Goal: Information Seeking & Learning: Learn about a topic

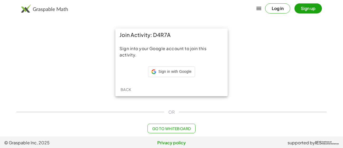
click at [196, 67] on div "Sign in with Google Sign in with Google. Opens in new tab" at bounding box center [171, 72] width 104 height 12
click at [192, 65] on div "Sign into your Google account to join this activity." at bounding box center [171, 61] width 112 height 41
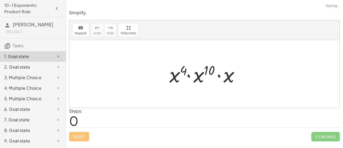
click at [181, 62] on div at bounding box center [206, 73] width 79 height 27
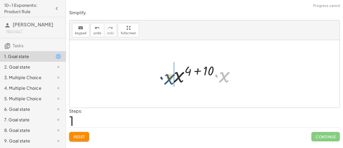
drag, startPoint x: 222, startPoint y: 78, endPoint x: 166, endPoint y: 80, distance: 56.2
click at [166, 80] on div "· x 4 · x 10 · x · x · x 4 10 · x ( + + )" at bounding box center [204, 74] width 77 height 30
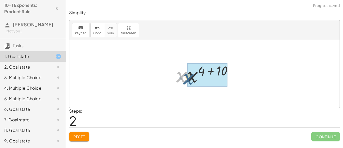
drag, startPoint x: 181, startPoint y: 78, endPoint x: 189, endPoint y: 80, distance: 7.9
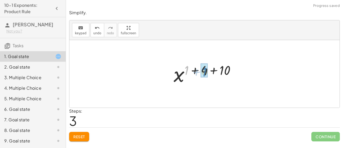
drag, startPoint x: 187, startPoint y: 69, endPoint x: 205, endPoint y: 70, distance: 18.5
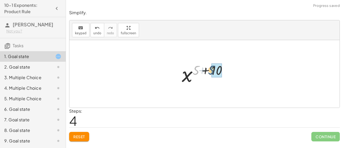
drag, startPoint x: 196, startPoint y: 70, endPoint x: 214, endPoint y: 70, distance: 17.9
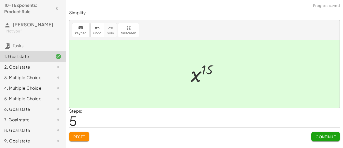
click at [329, 139] on button "Continue" at bounding box center [325, 136] width 28 height 9
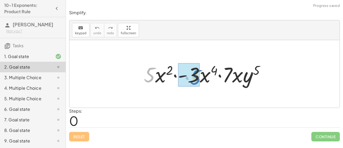
drag, startPoint x: 145, startPoint y: 72, endPoint x: 192, endPoint y: 74, distance: 47.3
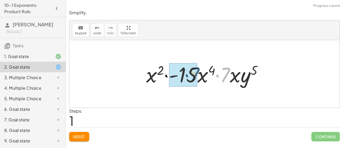
drag, startPoint x: 226, startPoint y: 74, endPoint x: 190, endPoint y: 74, distance: 36.4
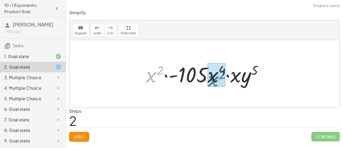
drag, startPoint x: 152, startPoint y: 75, endPoint x: 215, endPoint y: 80, distance: 63.1
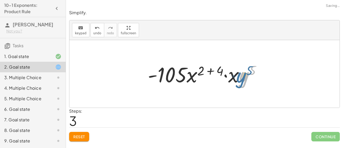
click at [245, 78] on div at bounding box center [206, 73] width 122 height 27
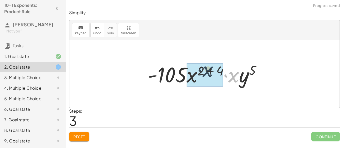
drag, startPoint x: 233, startPoint y: 78, endPoint x: 203, endPoint y: 74, distance: 30.1
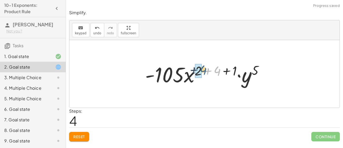
drag, startPoint x: 215, startPoint y: 68, endPoint x: 201, endPoint y: 67, distance: 14.3
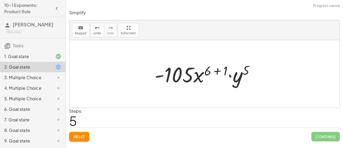
click at [225, 69] on div at bounding box center [206, 73] width 109 height 27
drag, startPoint x: 225, startPoint y: 69, endPoint x: 211, endPoint y: 70, distance: 14.3
click at [211, 70] on div at bounding box center [206, 73] width 109 height 27
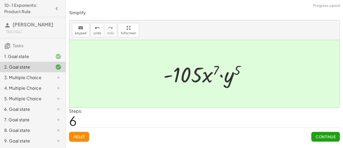
click at [324, 139] on button "Continue" at bounding box center [325, 136] width 28 height 9
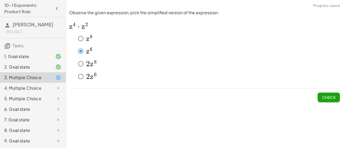
click at [317, 99] on button "Check" at bounding box center [328, 97] width 22 height 9
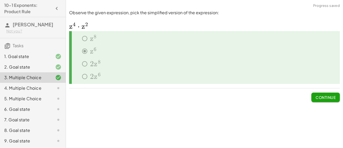
click at [50, 91] on div at bounding box center [54, 88] width 15 height 6
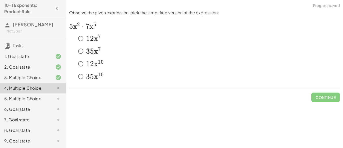
click at [93, 50] on span "5" at bounding box center [92, 51] width 4 height 9
click at [332, 95] on span "Check" at bounding box center [329, 97] width 14 height 5
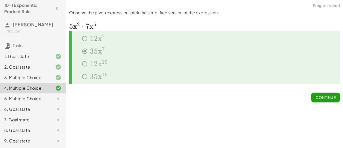
click at [55, 102] on icon at bounding box center [58, 98] width 6 height 6
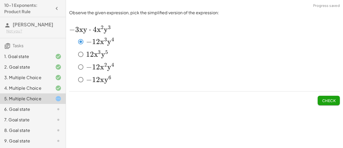
click at [337, 104] on button "Check" at bounding box center [328, 100] width 22 height 9
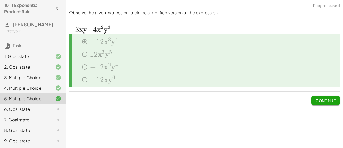
click at [50, 112] on div at bounding box center [54, 109] width 15 height 6
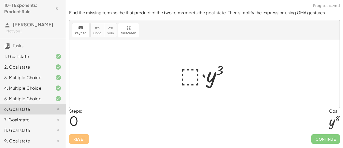
click at [192, 74] on div at bounding box center [206, 73] width 58 height 27
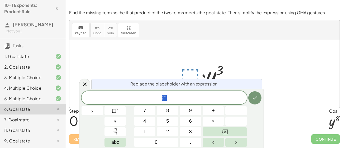
click at [223, 58] on div at bounding box center [204, 73] width 270 height 67
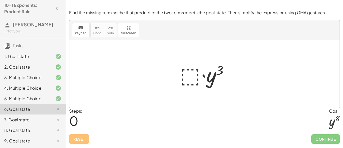
click at [190, 74] on div at bounding box center [206, 73] width 58 height 27
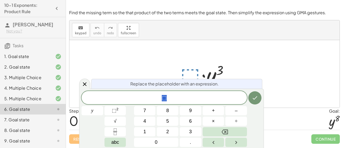
click at [255, 44] on div at bounding box center [204, 73] width 270 height 67
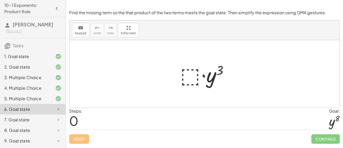
click at [189, 72] on div at bounding box center [206, 73] width 58 height 27
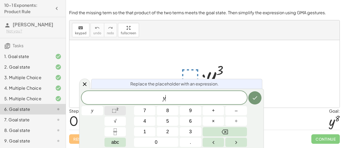
click at [120, 111] on button "⬚ 2" at bounding box center [115, 110] width 22 height 9
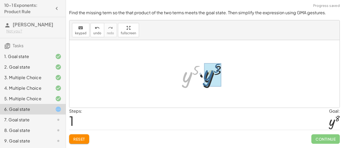
drag, startPoint x: 188, startPoint y: 76, endPoint x: 210, endPoint y: 74, distance: 22.0
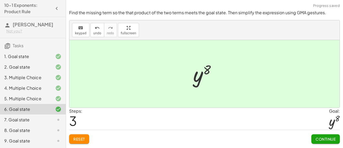
click at [332, 141] on button "Continue" at bounding box center [325, 138] width 28 height 9
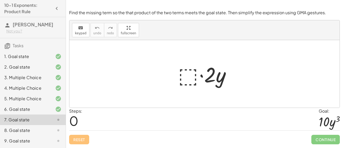
click at [187, 75] on div at bounding box center [206, 73] width 62 height 27
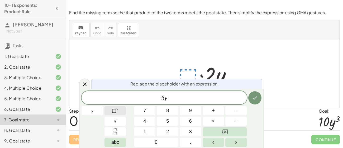
click at [121, 110] on button "⬚ 2" at bounding box center [115, 110] width 22 height 9
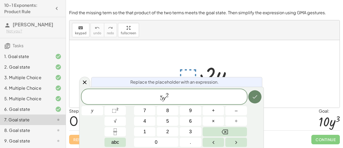
click at [258, 95] on button "Done" at bounding box center [254, 96] width 13 height 13
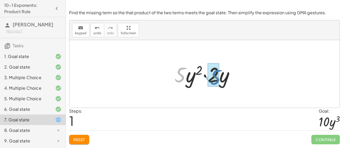
drag, startPoint x: 177, startPoint y: 76, endPoint x: 213, endPoint y: 78, distance: 35.9
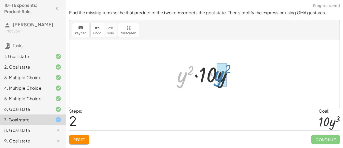
drag, startPoint x: 181, startPoint y: 79, endPoint x: 219, endPoint y: 77, distance: 37.7
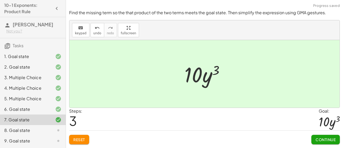
click at [317, 137] on span "Continue" at bounding box center [325, 139] width 20 height 5
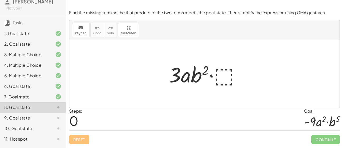
scroll to position [38, 0]
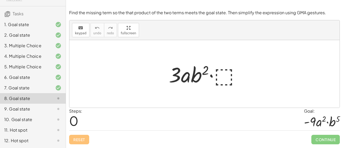
click at [225, 74] on div at bounding box center [206, 73] width 81 height 27
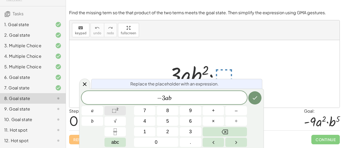
click at [112, 110] on span "⬚" at bounding box center [114, 110] width 4 height 5
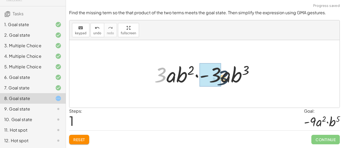
drag, startPoint x: 163, startPoint y: 74, endPoint x: 226, endPoint y: 77, distance: 62.8
click at [226, 77] on div at bounding box center [206, 73] width 109 height 27
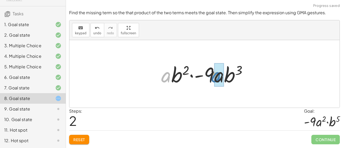
drag, startPoint x: 168, startPoint y: 77, endPoint x: 218, endPoint y: 77, distance: 50.6
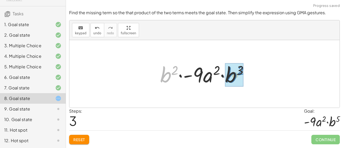
drag, startPoint x: 166, startPoint y: 71, endPoint x: 231, endPoint y: 71, distance: 65.9
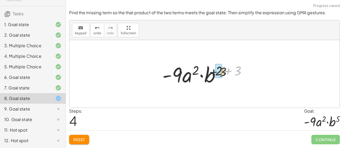
drag, startPoint x: 239, startPoint y: 71, endPoint x: 221, endPoint y: 72, distance: 17.2
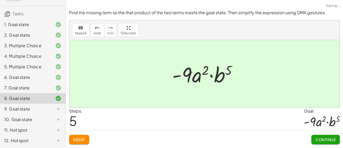
click at [329, 140] on span "Continue" at bounding box center [325, 139] width 20 height 5
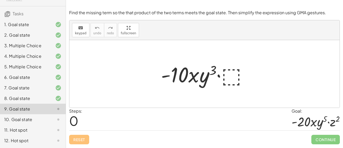
click at [230, 80] on div at bounding box center [206, 73] width 96 height 27
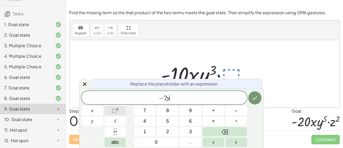
click at [113, 109] on span "⬚" at bounding box center [114, 110] width 4 height 5
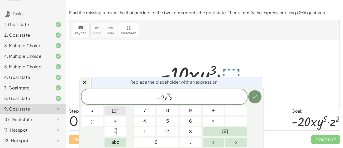
click at [122, 109] on button "⬚ 2" at bounding box center [115, 110] width 22 height 9
click at [258, 95] on button "Done" at bounding box center [254, 96] width 13 height 13
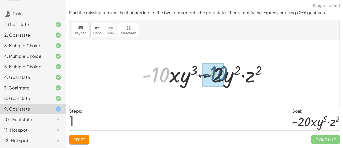
drag, startPoint x: 161, startPoint y: 76, endPoint x: 220, endPoint y: 75, distance: 58.8
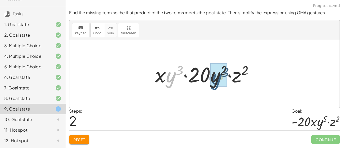
drag, startPoint x: 172, startPoint y: 78, endPoint x: 218, endPoint y: 80, distance: 46.2
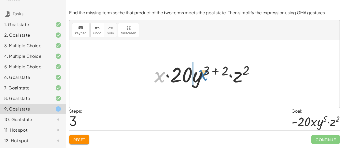
drag, startPoint x: 160, startPoint y: 74, endPoint x: 203, endPoint y: 72, distance: 43.0
click at [203, 72] on div at bounding box center [207, 73] width 110 height 27
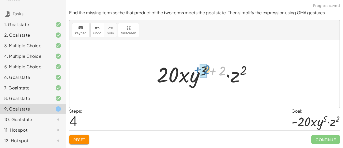
drag, startPoint x: 222, startPoint y: 72, endPoint x: 206, endPoint y: 70, distance: 15.9
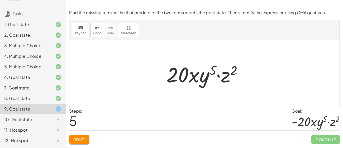
click at [169, 73] on div at bounding box center [206, 73] width 85 height 27
click at [190, 78] on div at bounding box center [206, 73] width 85 height 27
click at [84, 140] on span "Reset" at bounding box center [79, 139] width 12 height 5
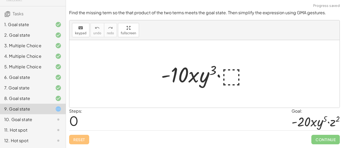
click at [232, 70] on div at bounding box center [206, 73] width 96 height 27
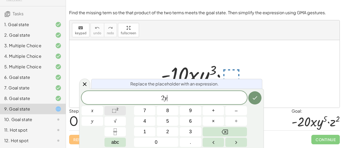
click at [122, 110] on button "⬚ 2" at bounding box center [115, 110] width 22 height 9
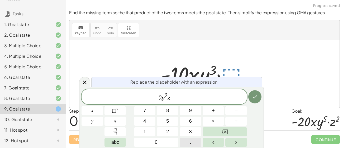
click at [119, 113] on button "⬚ 2" at bounding box center [115, 110] width 22 height 9
click at [251, 99] on button "Done" at bounding box center [254, 96] width 13 height 13
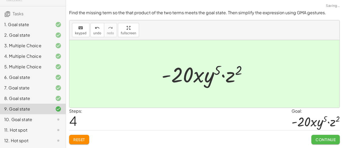
click at [330, 141] on span "Continue" at bounding box center [325, 139] width 20 height 5
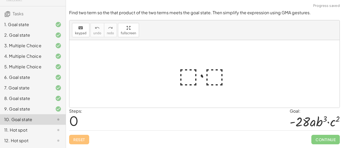
click at [220, 74] on div at bounding box center [207, 73] width 62 height 27
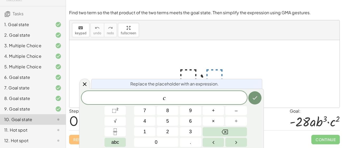
click at [121, 112] on button "⬚ 2" at bounding box center [115, 110] width 22 height 9
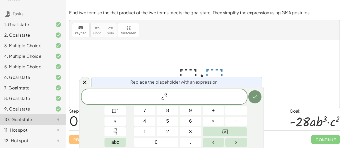
click at [257, 99] on icon "Done" at bounding box center [254, 97] width 6 height 6
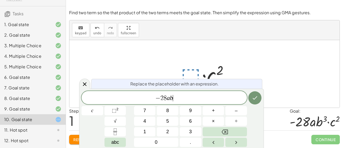
click at [114, 111] on span "⬚" at bounding box center [114, 110] width 4 height 5
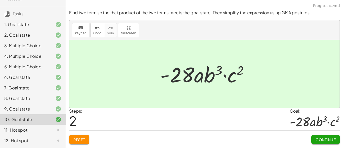
click at [323, 138] on span "Continue" at bounding box center [325, 139] width 20 height 5
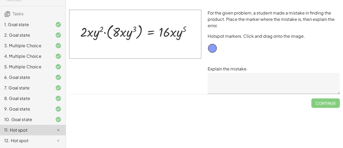
click at [220, 77] on textarea at bounding box center [273, 83] width 132 height 21
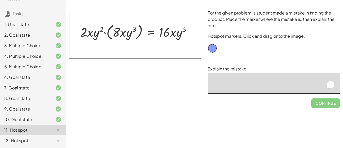
click at [218, 85] on textarea "To enrich screen reader interactions, please activate Accessibility in Grammarl…" at bounding box center [273, 83] width 132 height 21
click at [210, 49] on div at bounding box center [211, 47] width 9 height 9
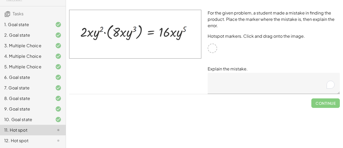
click at [90, 32] on img at bounding box center [135, 34] width 132 height 49
click at [120, 34] on img at bounding box center [135, 34] width 132 height 49
click at [217, 94] on div "For the given problem, a student made a mistake in finding the product. Place t…" at bounding box center [273, 52] width 138 height 90
click at [212, 75] on textarea "To enrich screen reader interactions, please activate Accessibility in Grammarl…" at bounding box center [273, 83] width 132 height 21
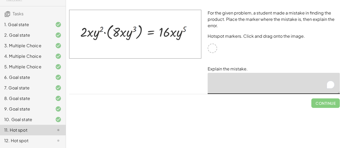
click at [213, 49] on div at bounding box center [211, 47] width 9 height 9
click at [263, 91] on textarea "To enrich screen reader interactions, please activate Accessibility in Grammarl…" at bounding box center [273, 83] width 132 height 21
type textarea "**********"
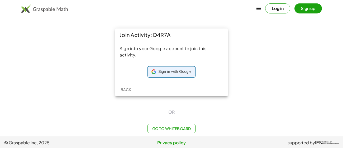
click at [175, 71] on span "Sign in with Google" at bounding box center [174, 71] width 33 height 5
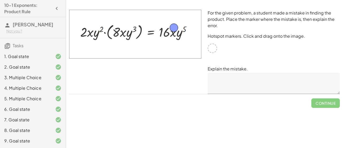
drag, startPoint x: 212, startPoint y: 48, endPoint x: 173, endPoint y: 28, distance: 43.6
click at [232, 80] on textarea at bounding box center [273, 83] width 132 height 21
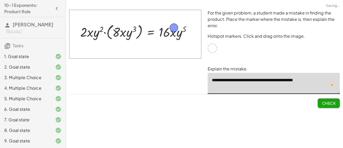
type textarea "**********"
click at [328, 104] on span "Check" at bounding box center [329, 103] width 14 height 5
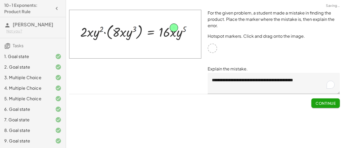
click at [326, 103] on span "Continue" at bounding box center [325, 103] width 20 height 5
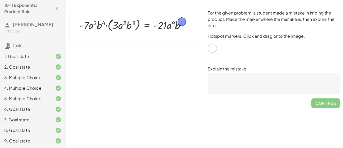
drag, startPoint x: 214, startPoint y: 50, endPoint x: 183, endPoint y: 23, distance: 40.5
click at [241, 80] on textarea at bounding box center [273, 83] width 132 height 21
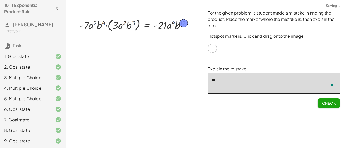
type textarea "*"
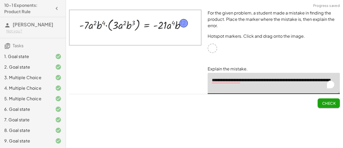
type textarea "**********"
click at [330, 98] on button "Check" at bounding box center [328, 102] width 22 height 9
click at [225, 82] on textarea "**********" at bounding box center [273, 83] width 132 height 21
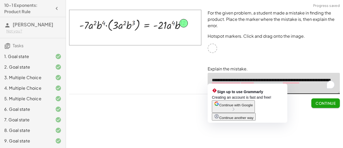
click at [317, 102] on span "Continue" at bounding box center [325, 103] width 20 height 5
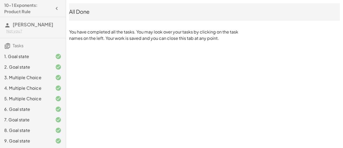
scroll to position [38, 0]
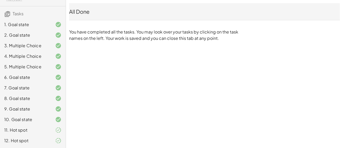
click at [0, 0] on div "10-1 Exponents: Product Rule Miranda Cortes Bautista Not you? Tasks 1. Goal sta…" at bounding box center [0, 0] width 0 height 0
